Goal: Check status: Check status

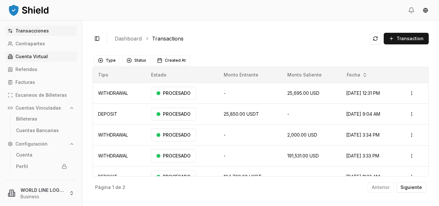
click at [31, 55] on p "Cuenta Virtual" at bounding box center [31, 56] width 32 height 4
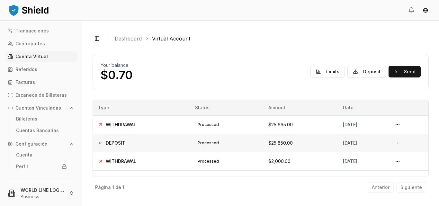
click at [363, 140] on div "[DATE]" at bounding box center [362, 143] width 39 height 6
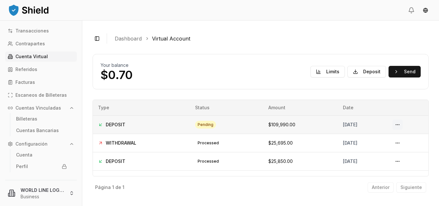
click at [397, 128] on button at bounding box center [397, 125] width 10 height 10
click at [399, 126] on button at bounding box center [397, 125] width 10 height 10
click at [395, 122] on button at bounding box center [397, 125] width 10 height 10
